Goal: Information Seeking & Learning: Find specific fact

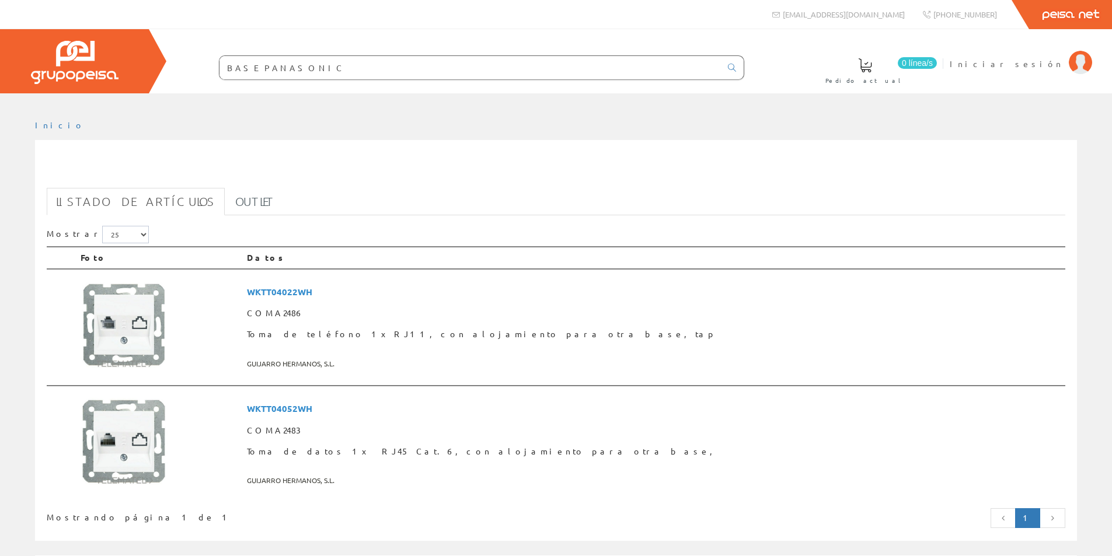
scroll to position [58, 0]
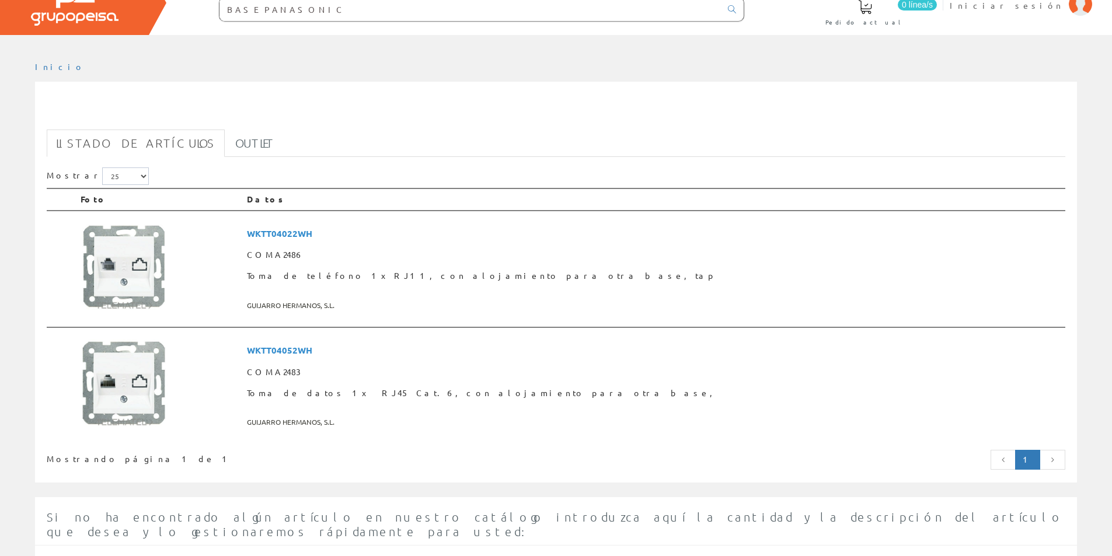
click at [276, 11] on input "BASE PANASONIC" at bounding box center [469, 9] width 501 height 23
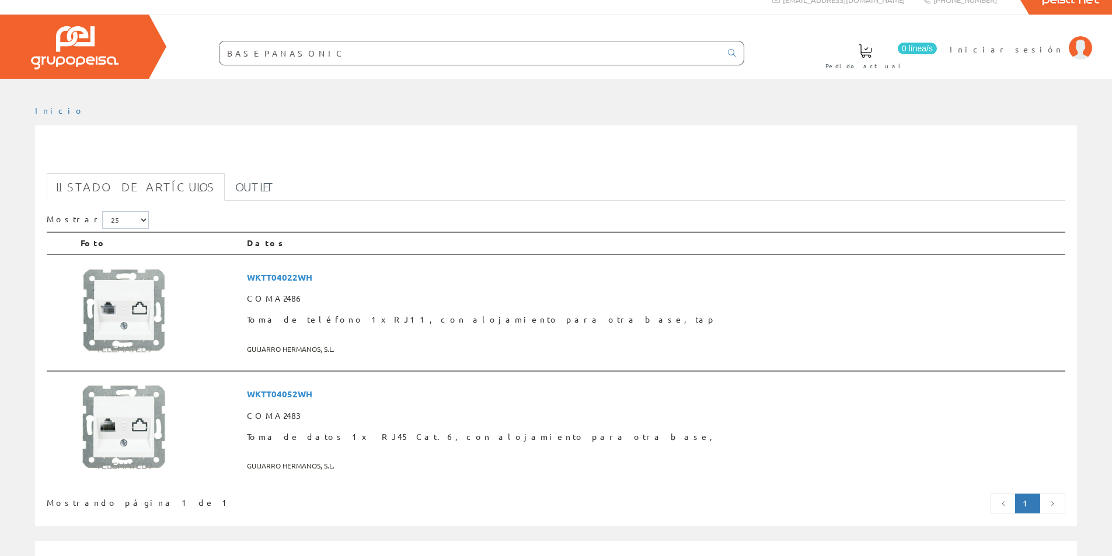
drag, startPoint x: 301, startPoint y: 11, endPoint x: 156, endPoint y: 4, distance: 144.9
click at [171, 3] on div "3 TOMAS PA" at bounding box center [556, 31] width 1112 height 93
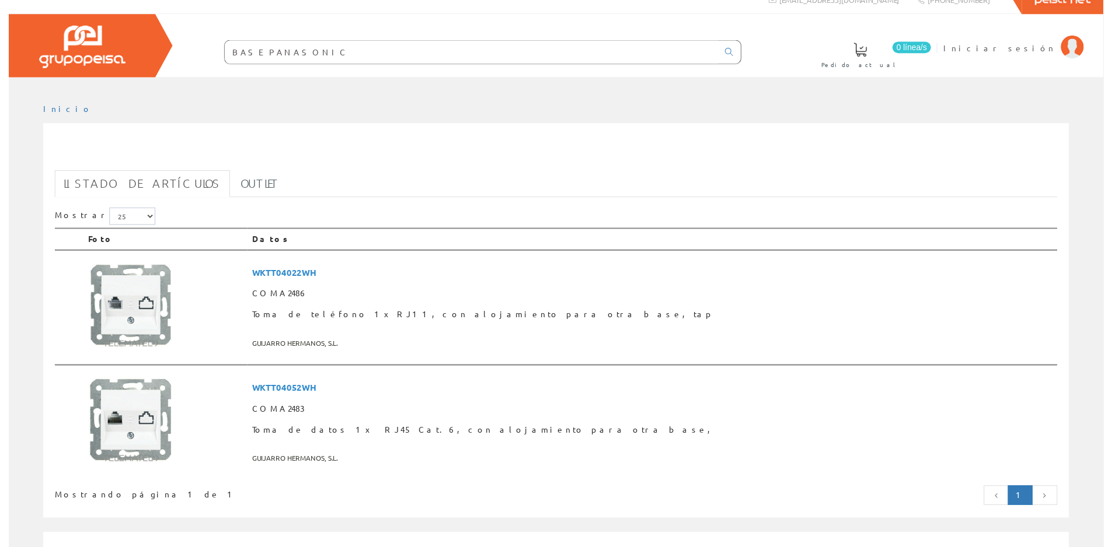
scroll to position [0, 0]
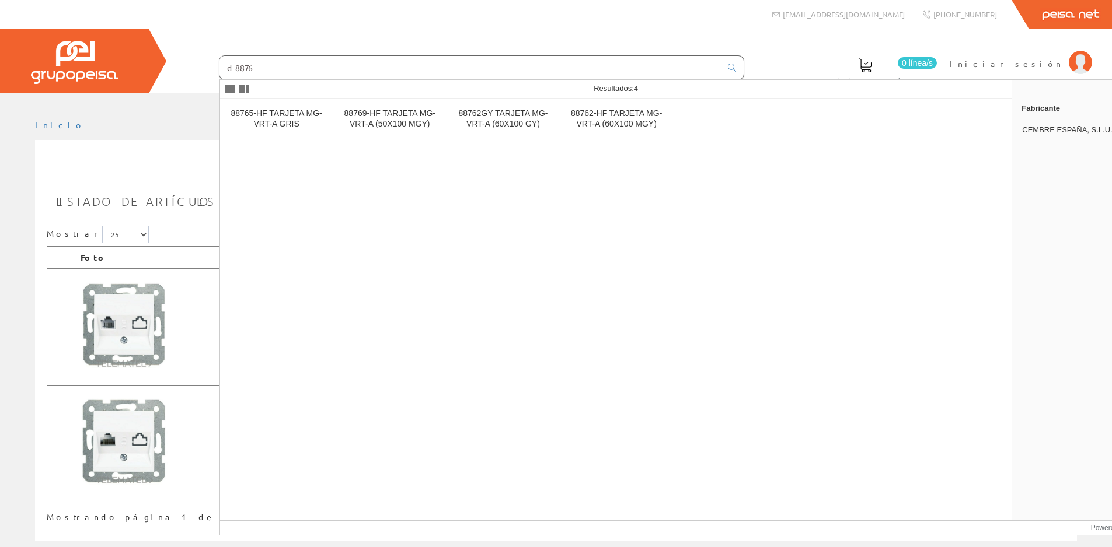
type input "d8876"
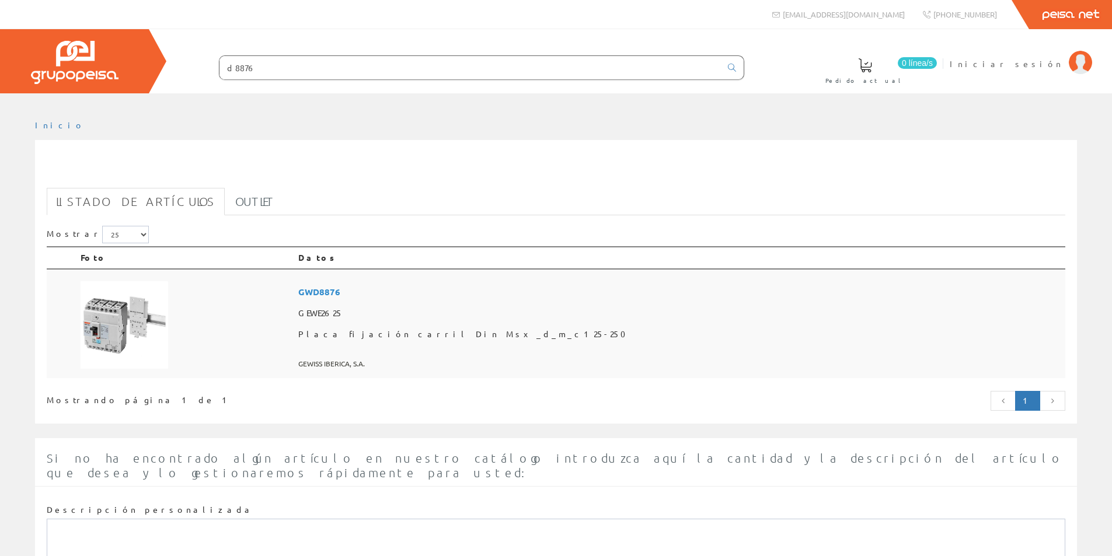
click at [446, 287] on span "GWD8876" at bounding box center [679, 292] width 762 height 22
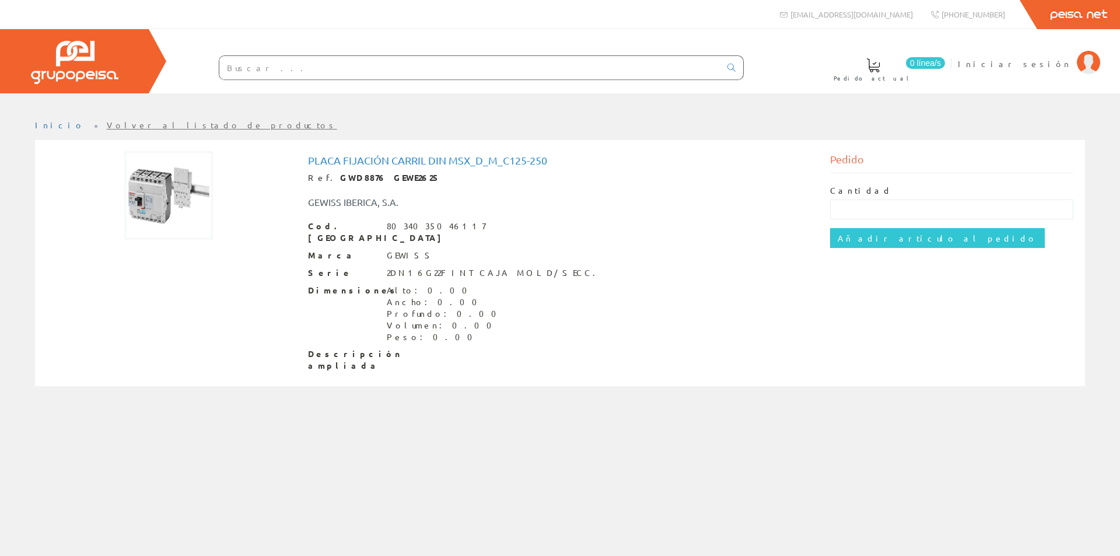
click at [522, 287] on div "Dimensiones Alto: 0.00 Ancho: 0.00 Profundo: 0.00 Volumen: 0.00 Peso: 0.00" at bounding box center [560, 314] width 505 height 58
click at [1054, 58] on span "Iniciar sesión" at bounding box center [1014, 64] width 113 height 12
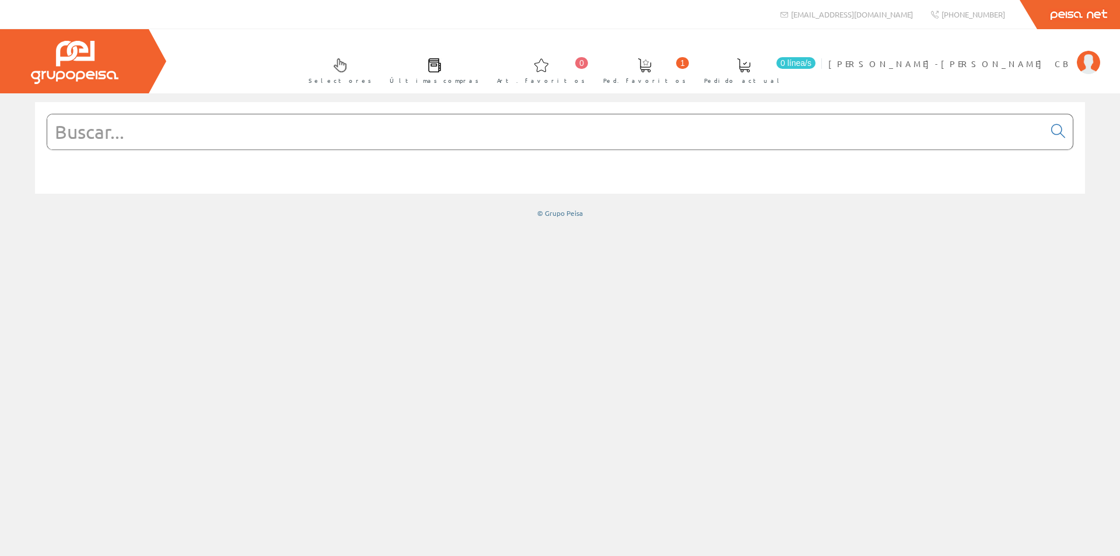
click at [305, 128] on input "text" at bounding box center [545, 131] width 997 height 35
type input "d"
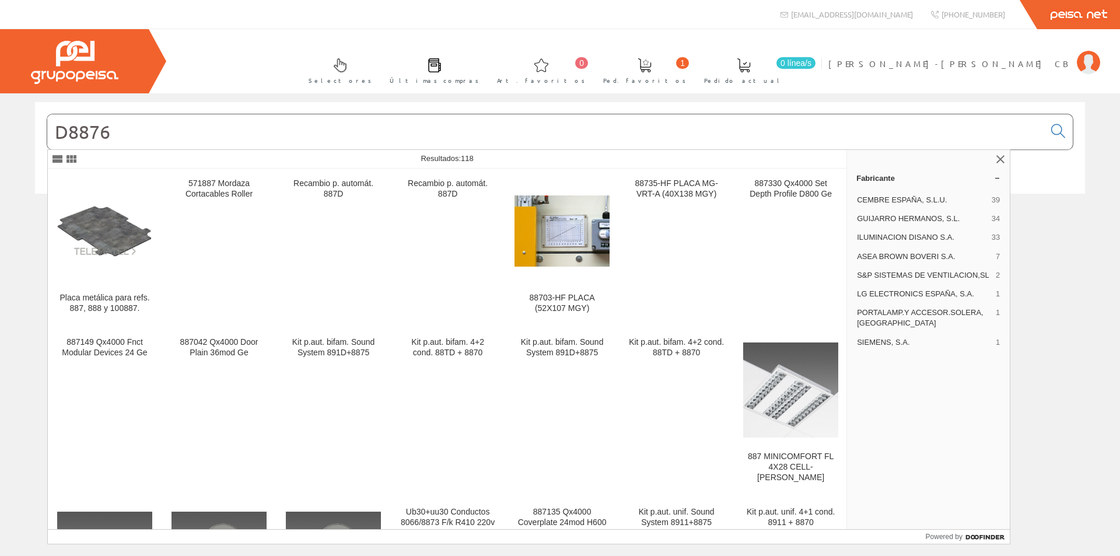
type input "D8876"
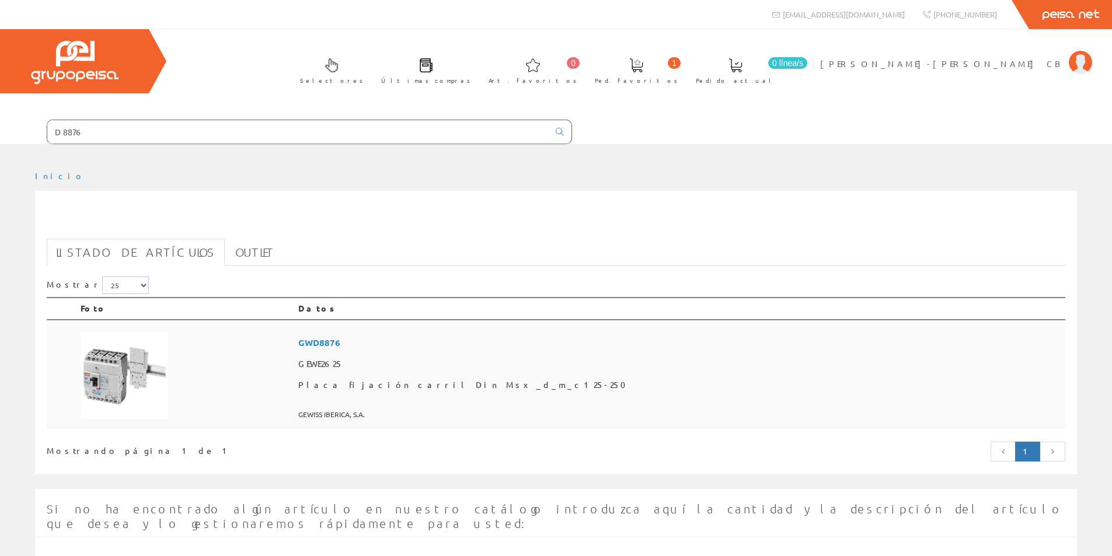
click at [459, 354] on span "GEWE2625" at bounding box center [679, 364] width 762 height 21
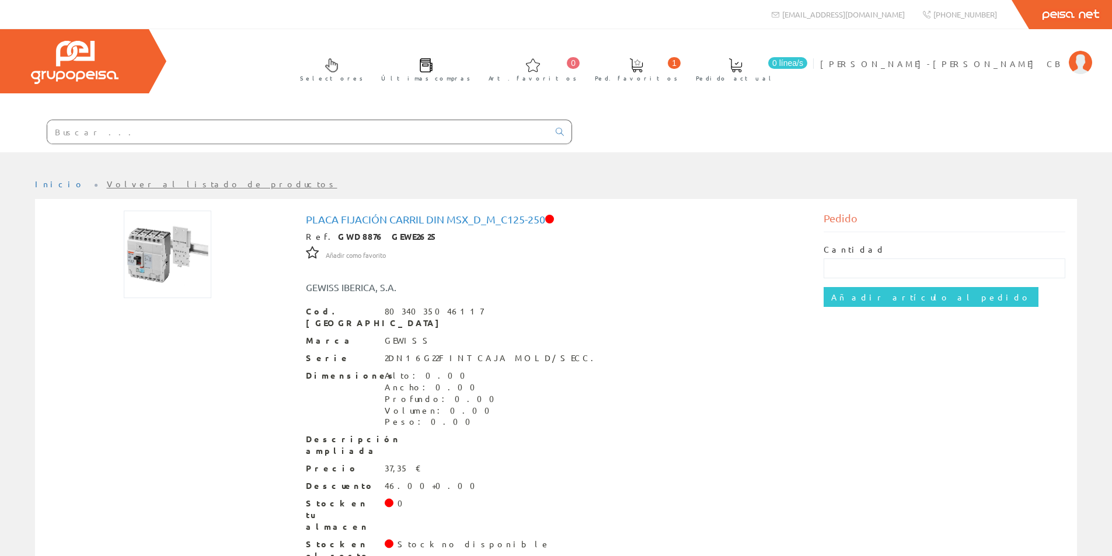
scroll to position [21, 0]
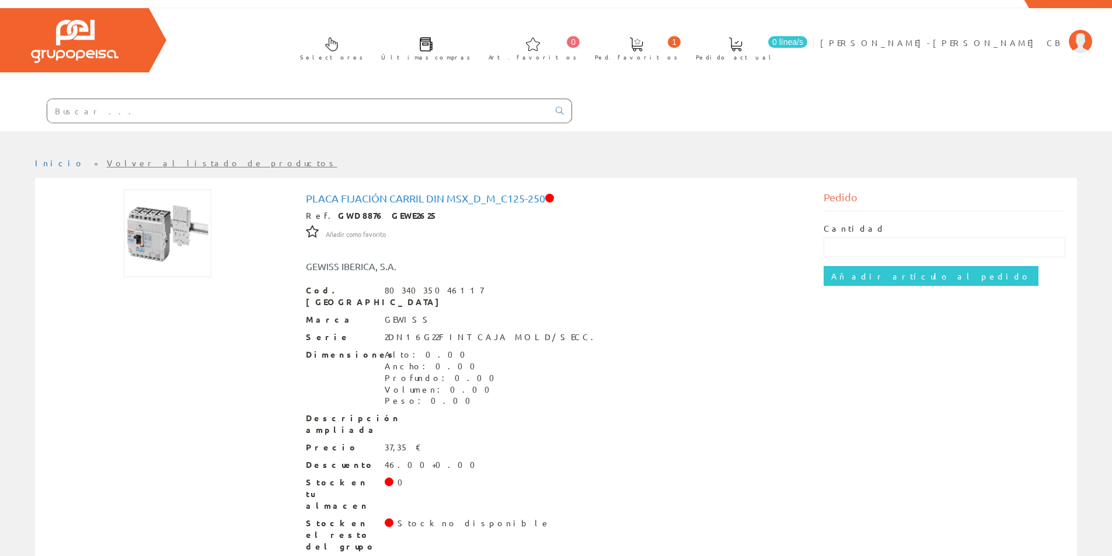
click at [343, 442] on span "Precio" at bounding box center [341, 448] width 70 height 12
click at [474, 314] on div "Marca GEWISS" at bounding box center [556, 320] width 501 height 12
